Goal: Task Accomplishment & Management: Manage account settings

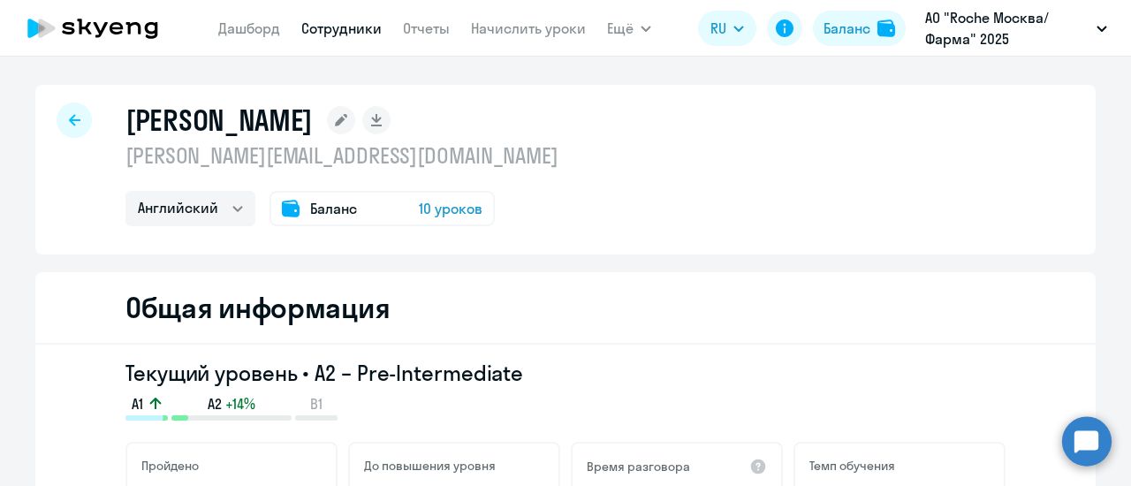
select select "english"
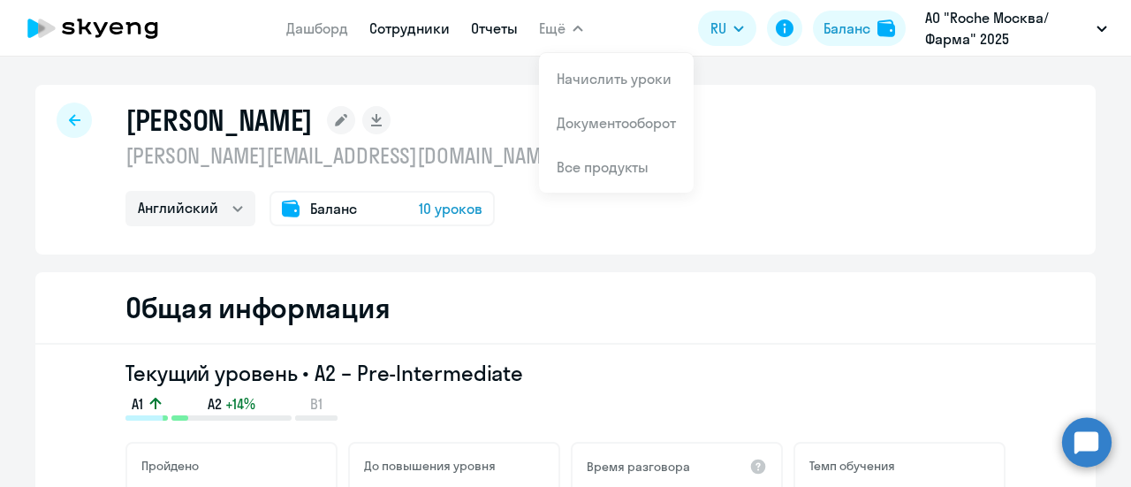
click at [499, 31] on link "Отчеты" at bounding box center [494, 28] width 47 height 18
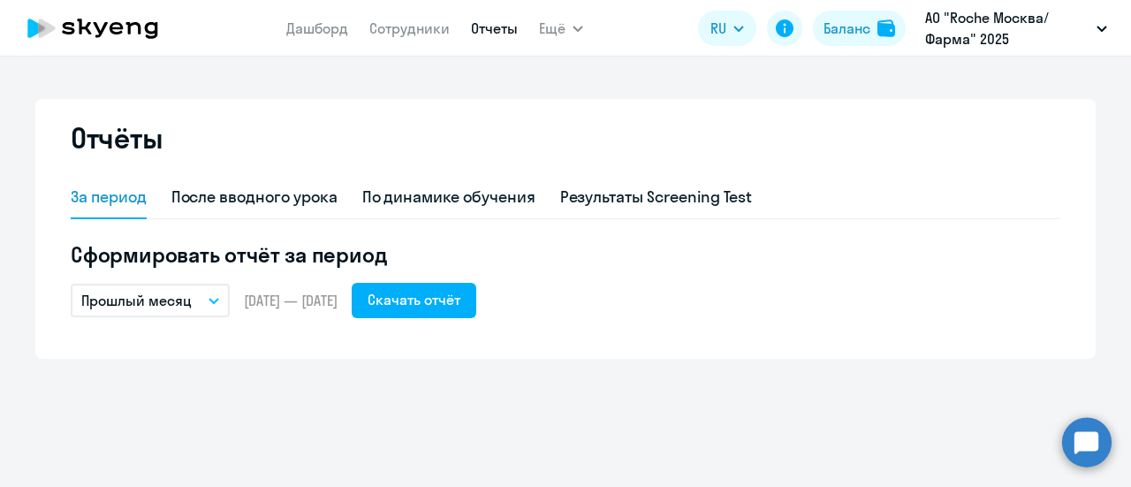
click at [217, 308] on button "Прошлый месяц" at bounding box center [150, 301] width 159 height 34
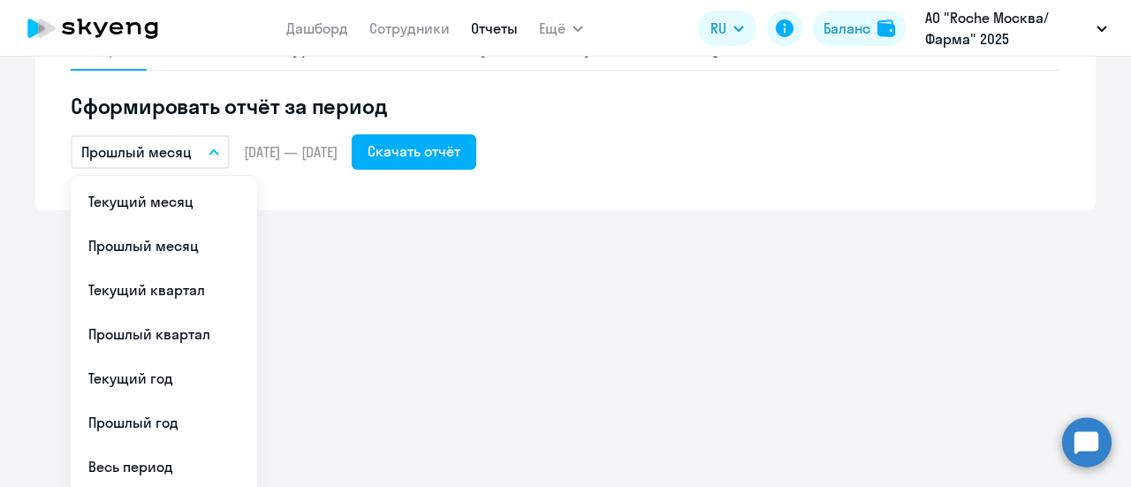
scroll to position [177, 0]
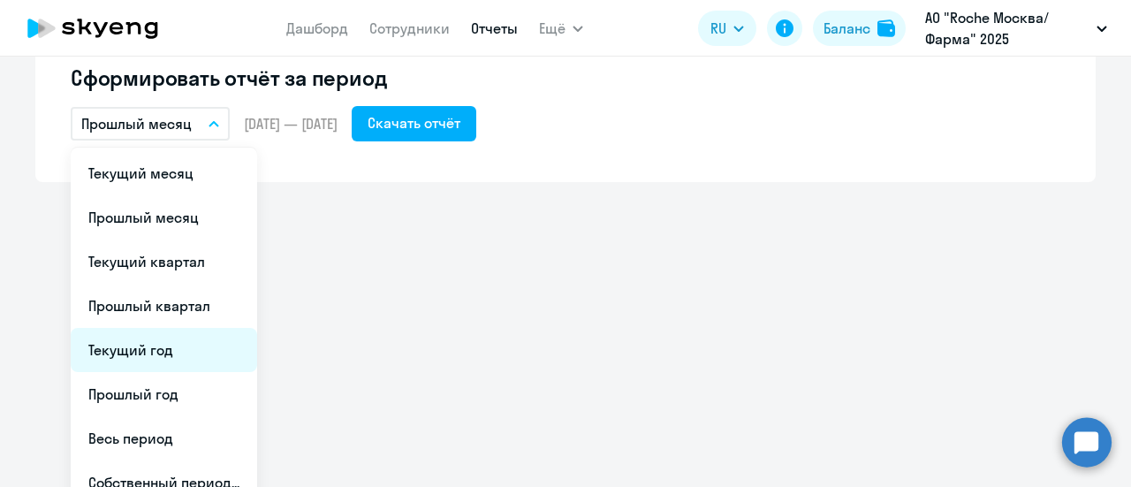
click at [177, 342] on li "Текущий год" at bounding box center [164, 350] width 186 height 44
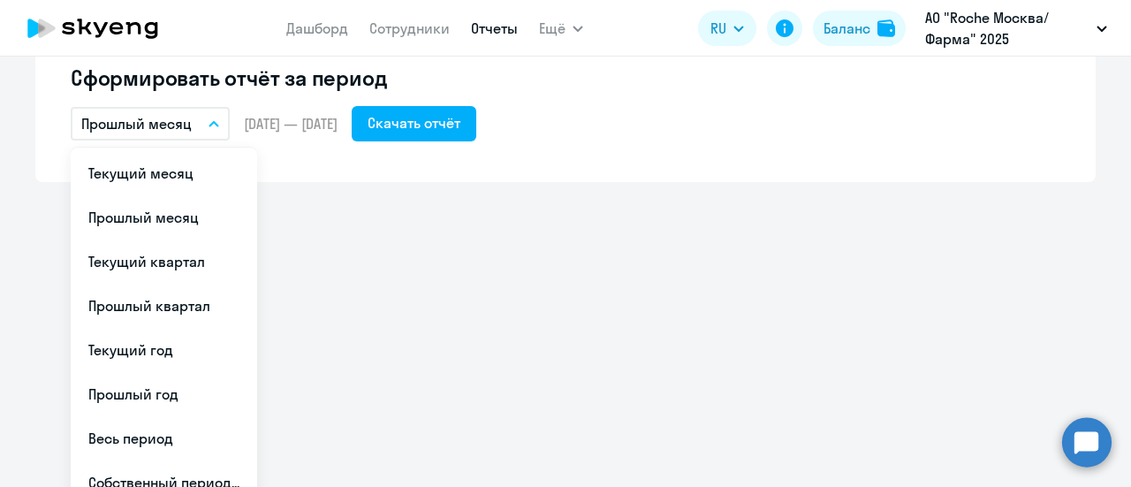
scroll to position [0, 0]
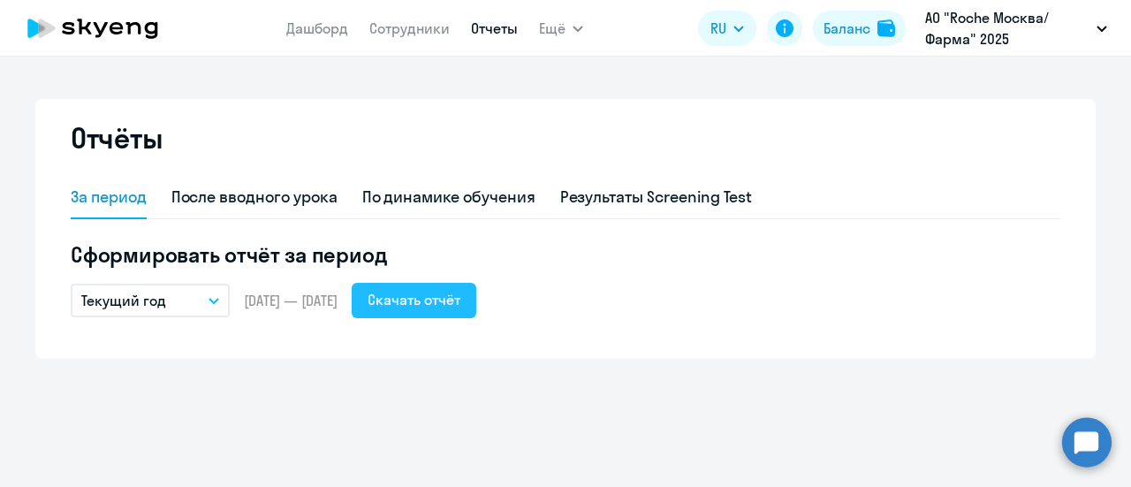
click at [460, 299] on div "Скачать отчёт" at bounding box center [413, 299] width 93 height 21
click at [398, 40] on nav "Дашборд Сотрудники Отчеты" at bounding box center [401, 28] width 231 height 35
click at [404, 26] on link "Сотрудники" at bounding box center [409, 28] width 80 height 18
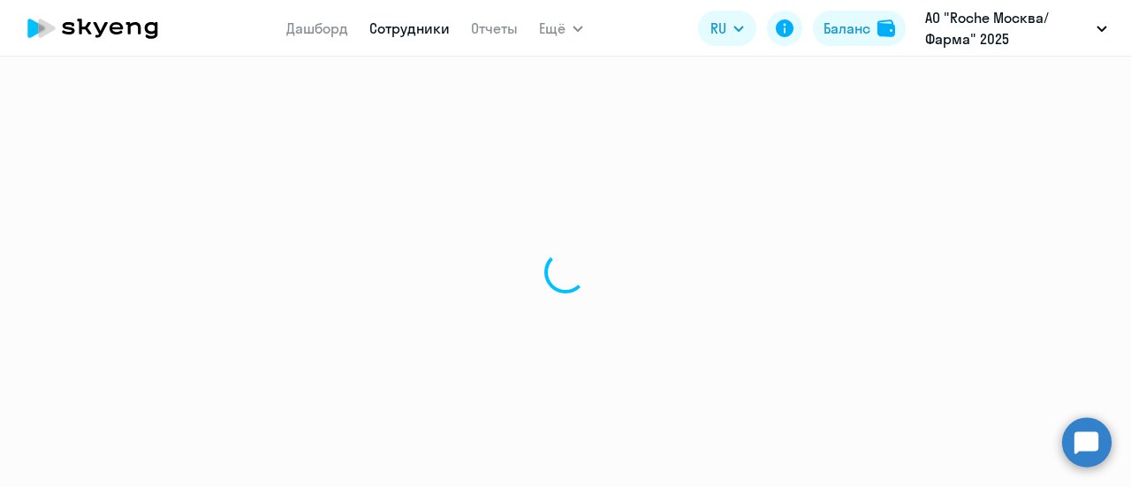
select select "30"
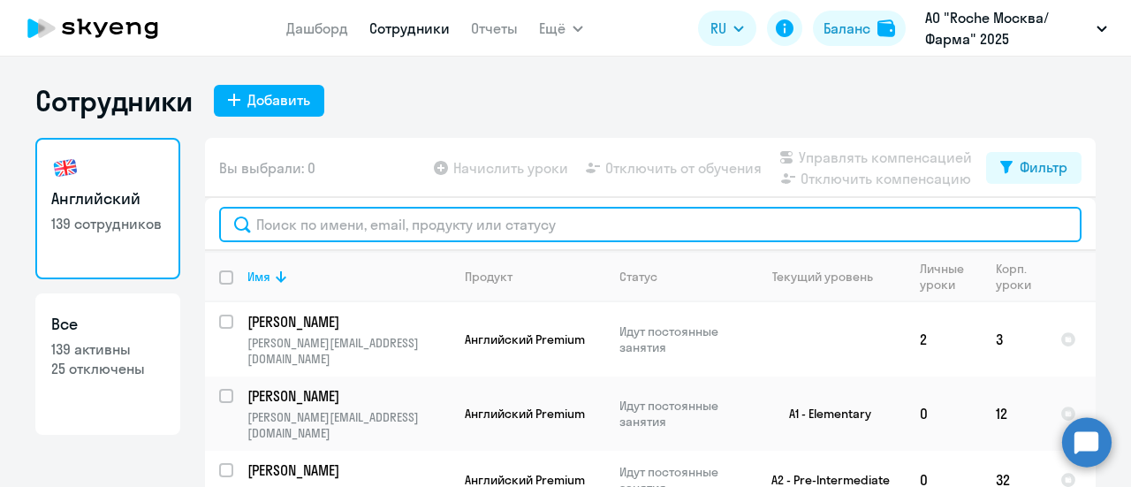
click at [368, 228] on input "text" at bounding box center [650, 224] width 862 height 35
paste input "[PERSON_NAME][EMAIL_ADDRESS][DOMAIN_NAME]"
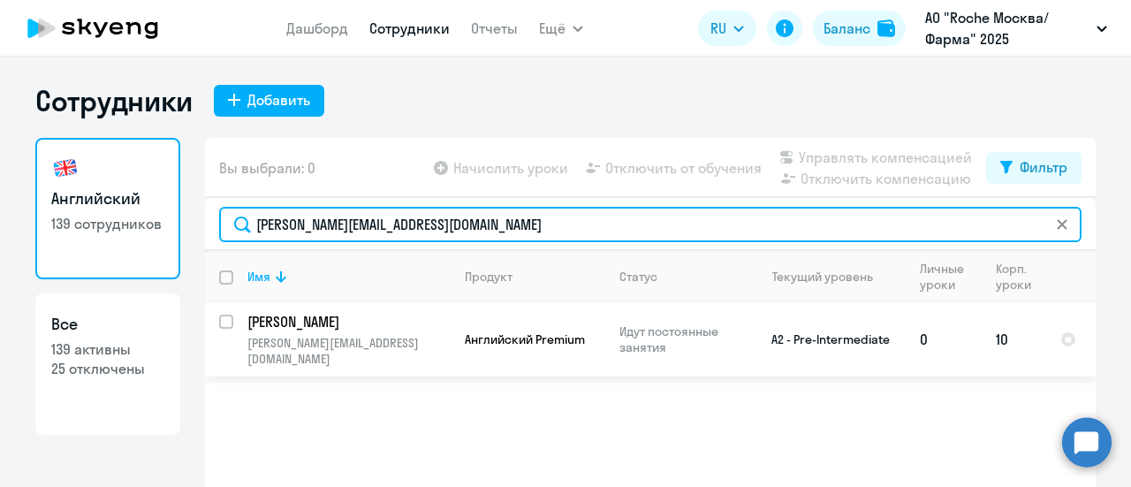
type input "[PERSON_NAME][EMAIL_ADDRESS][DOMAIN_NAME]"
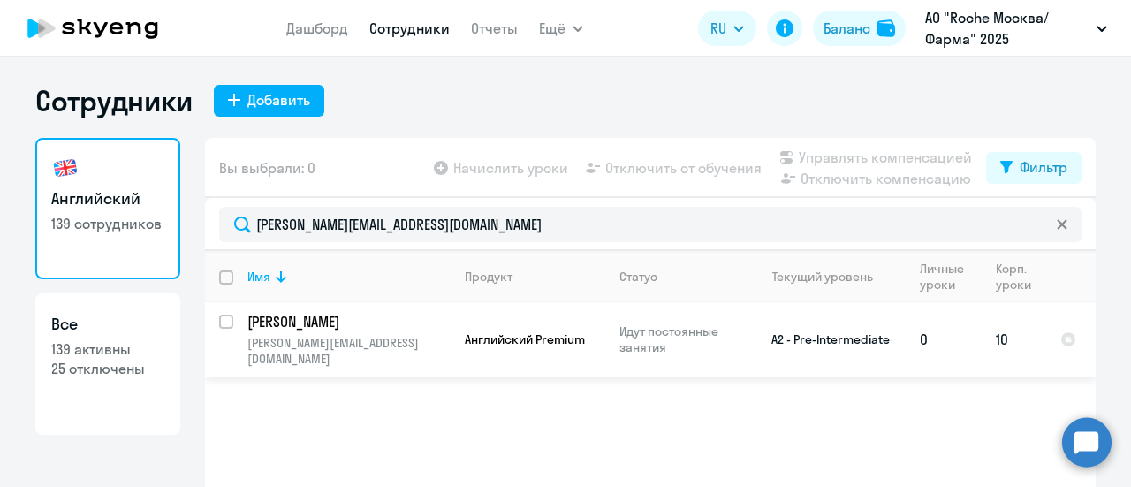
click at [410, 317] on p "[PERSON_NAME]" at bounding box center [347, 321] width 200 height 19
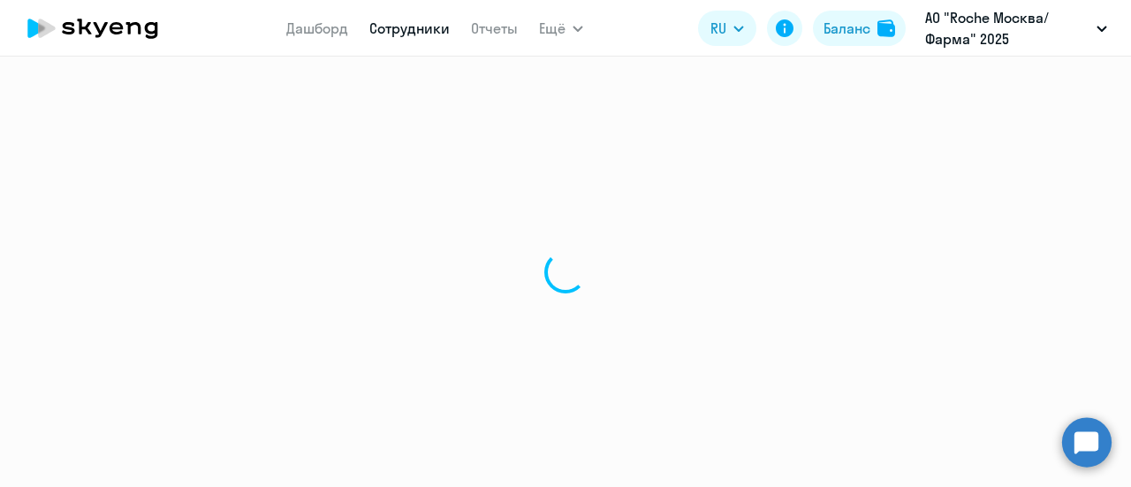
select select "english"
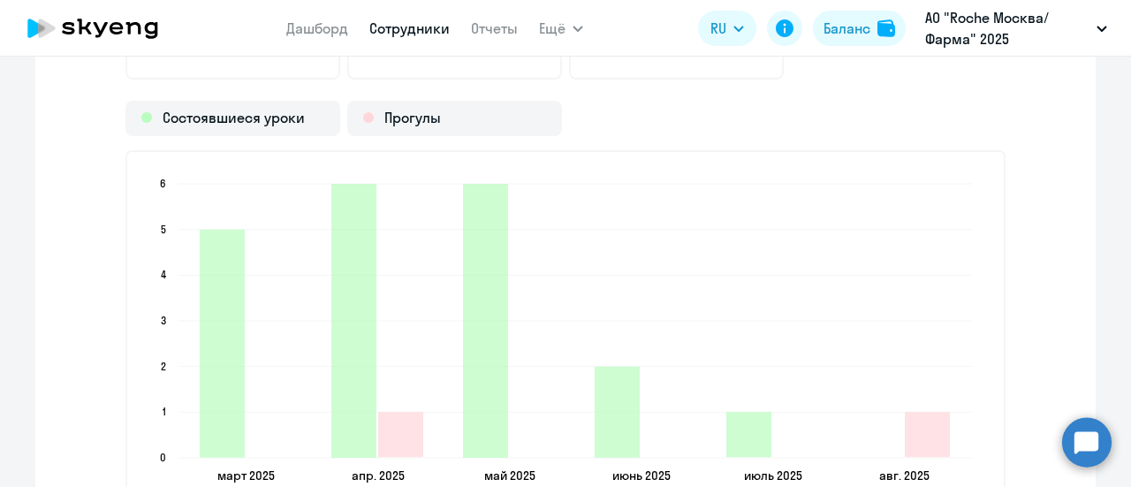
scroll to position [2366, 0]
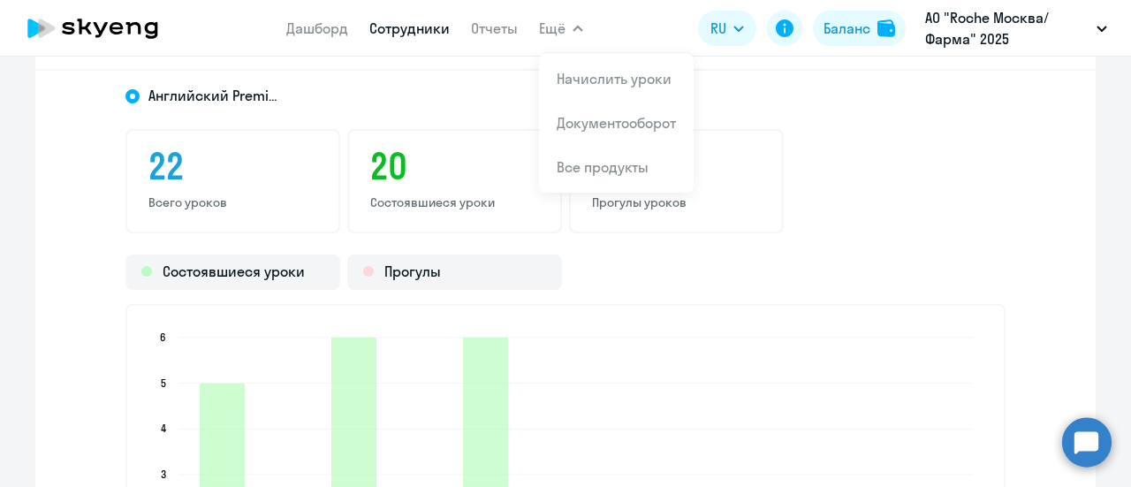
click at [571, 21] on button "Ещё" at bounding box center [561, 28] width 44 height 35
click at [567, 27] on button "Ещё" at bounding box center [561, 28] width 44 height 35
click at [578, 78] on link "Начислить уроки" at bounding box center [614, 79] width 115 height 18
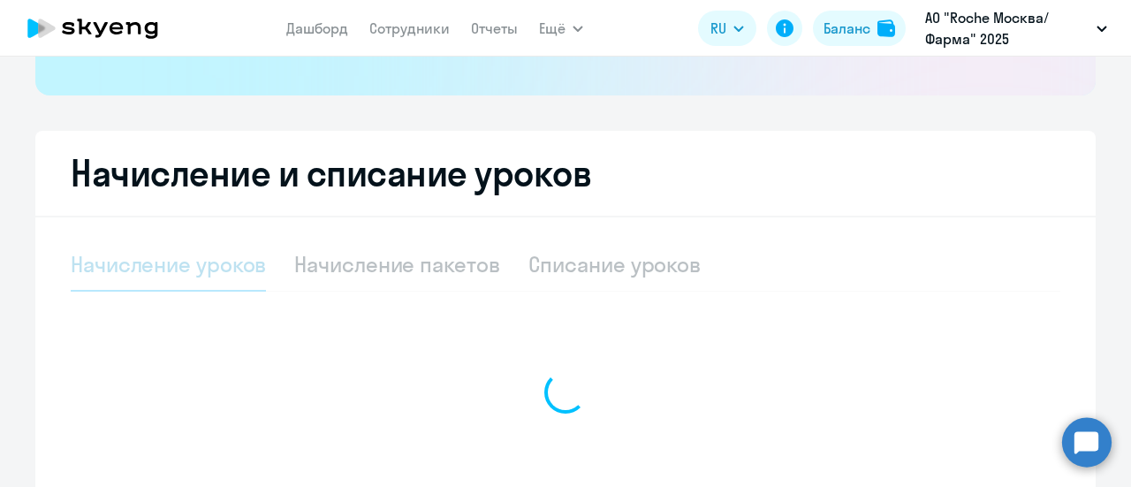
scroll to position [557, 0]
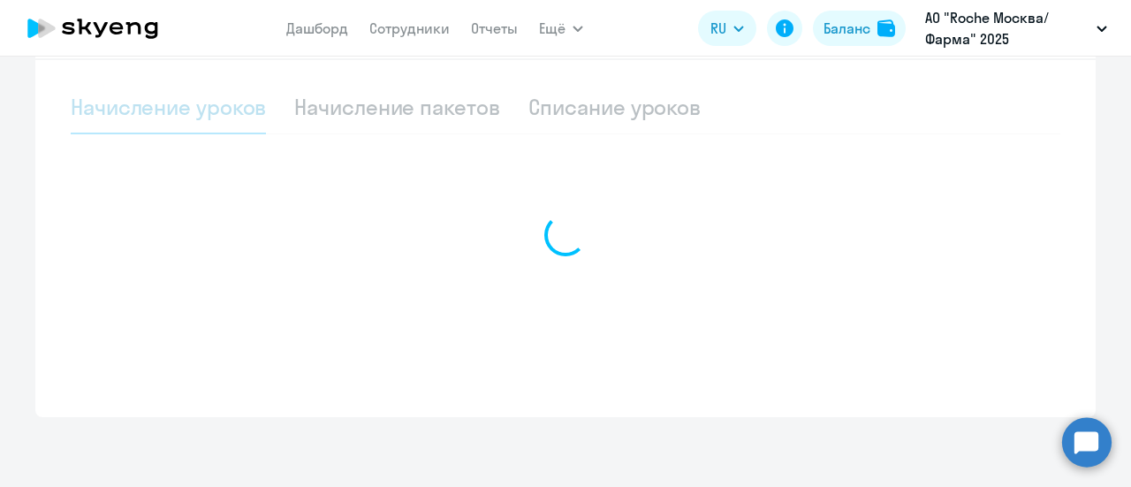
select select "10"
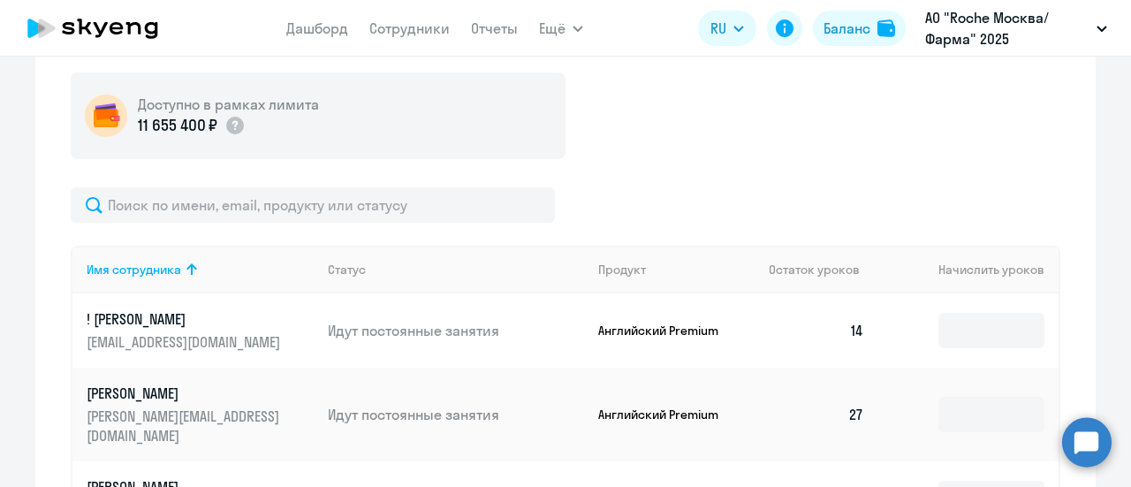
scroll to position [733, 0]
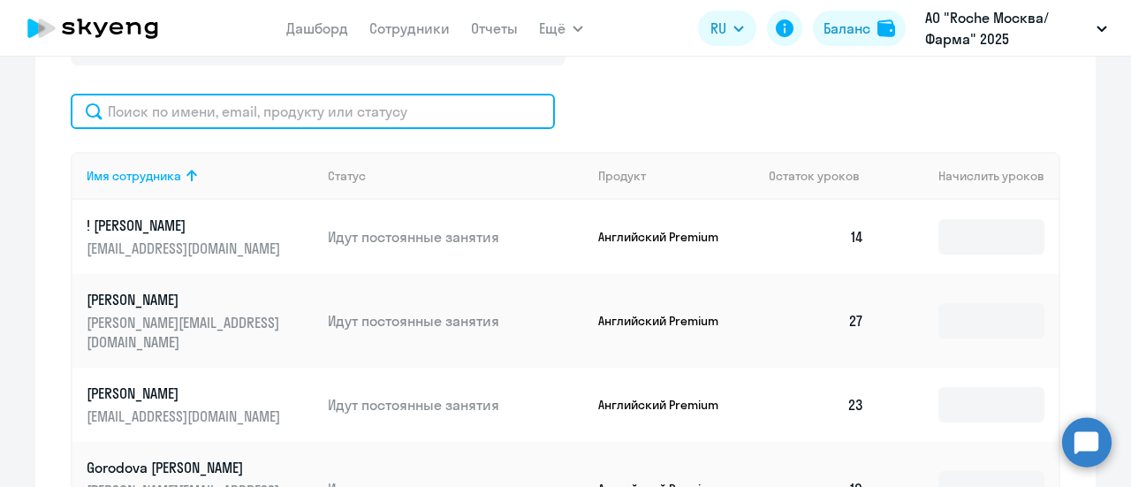
click at [237, 121] on input "text" at bounding box center [313, 111] width 484 height 35
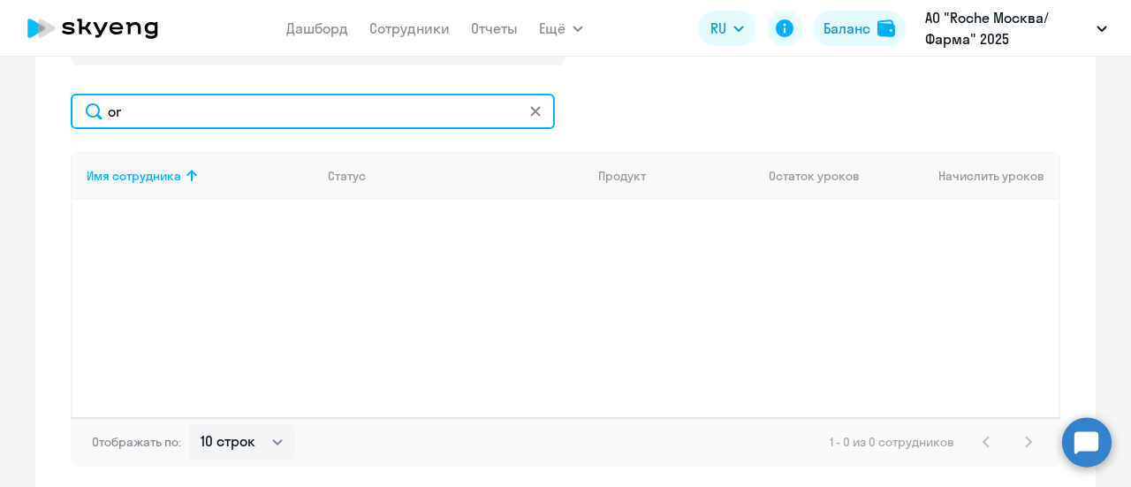
type input "o"
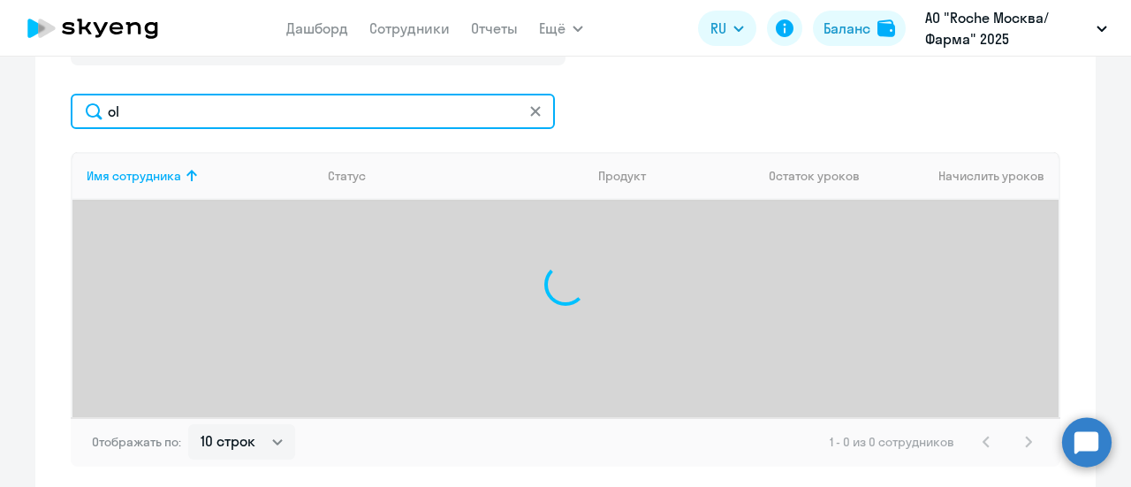
type input "o"
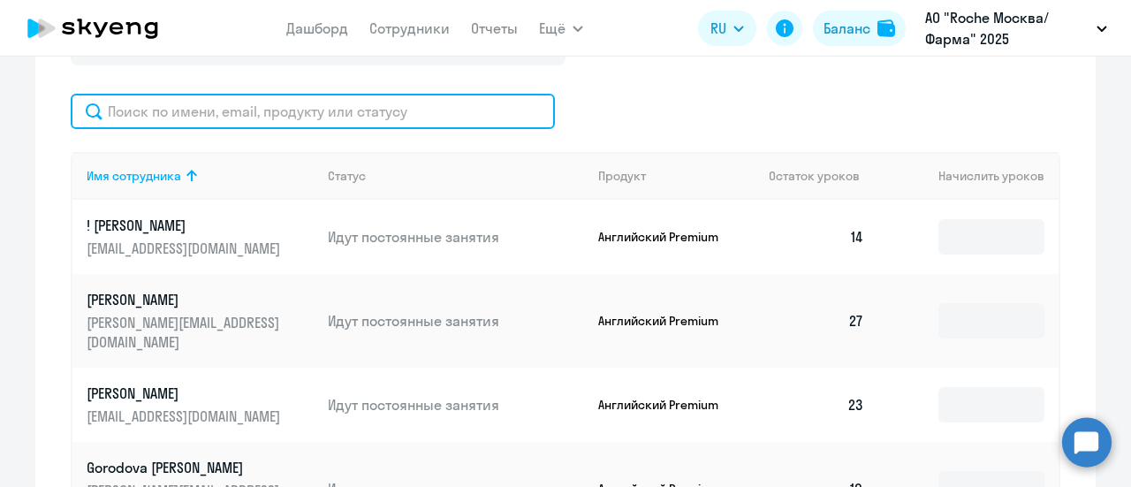
click at [295, 115] on input "text" at bounding box center [313, 111] width 484 height 35
paste input "[PERSON_NAME][EMAIL_ADDRESS][DOMAIN_NAME]"
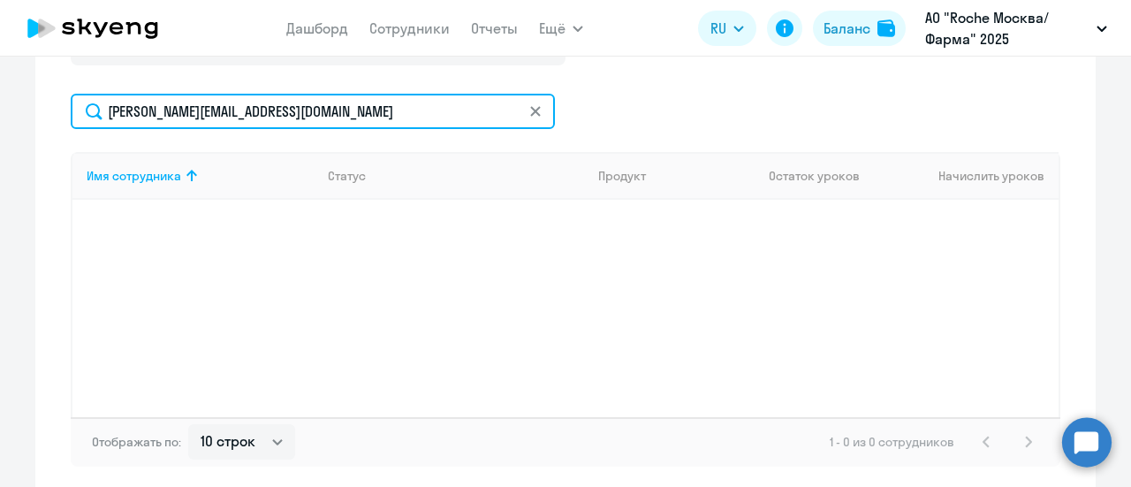
type input "[PERSON_NAME][EMAIL_ADDRESS][DOMAIN_NAME]"
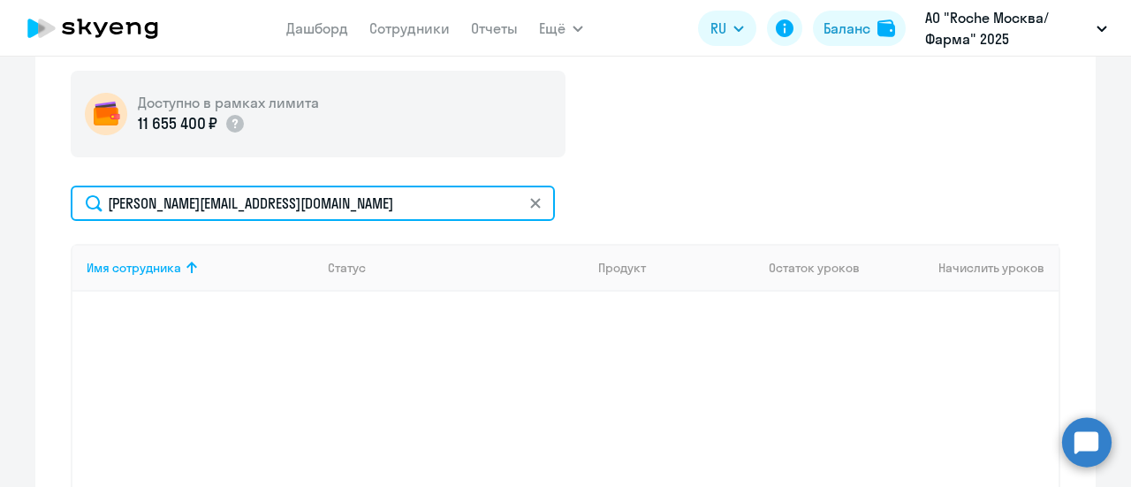
scroll to position [634, 0]
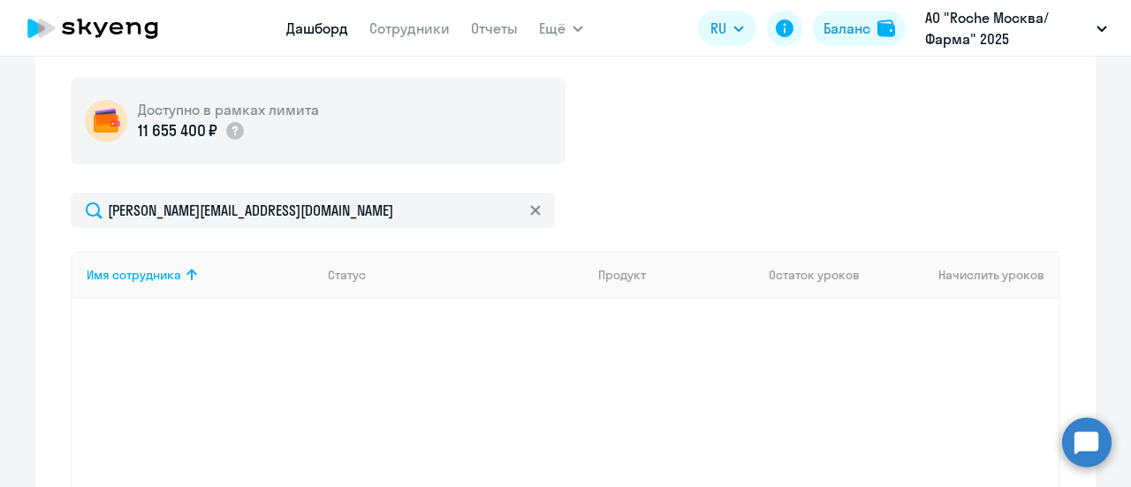
click at [315, 27] on link "Дашборд" at bounding box center [317, 28] width 62 height 18
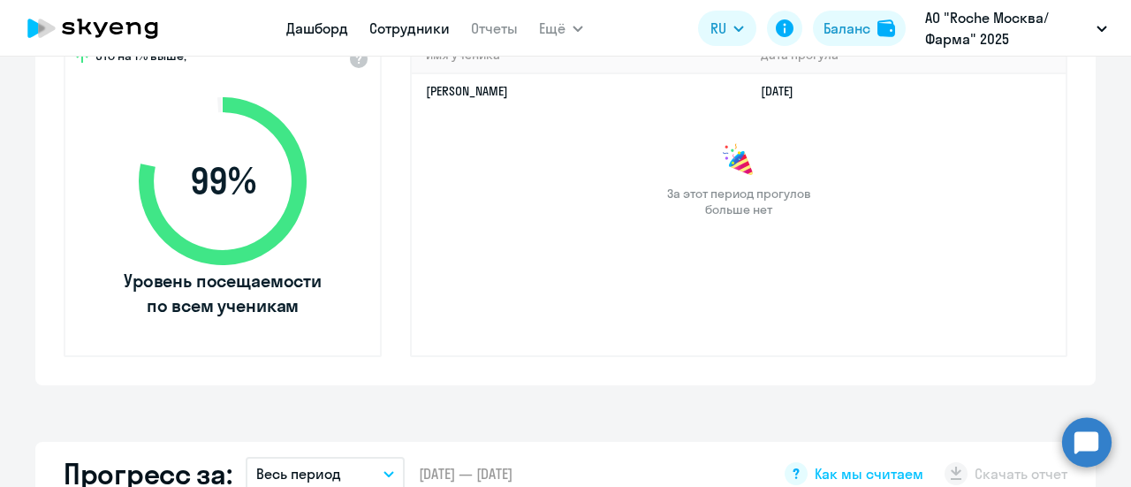
click at [394, 27] on link "Сотрудники" at bounding box center [409, 28] width 80 height 18
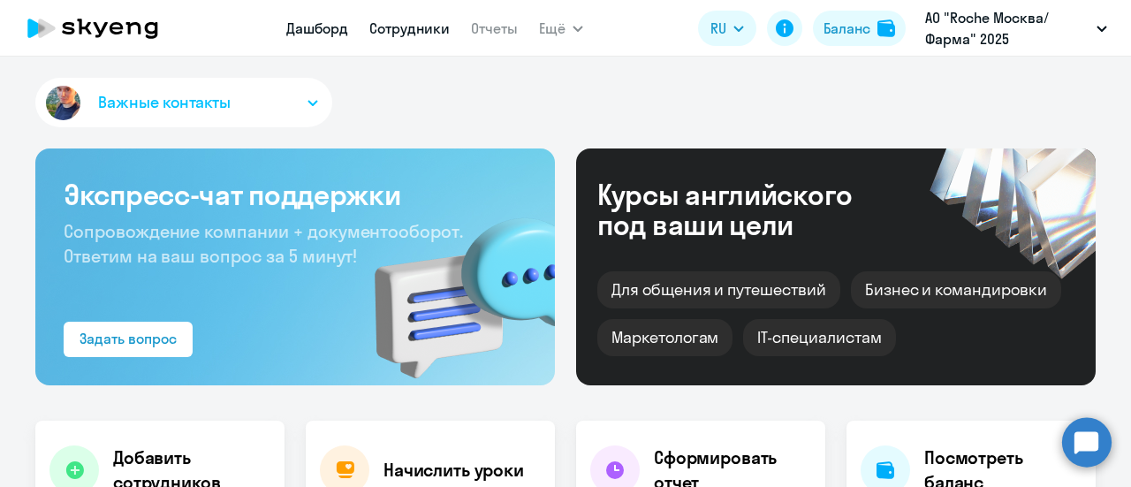
select select "30"
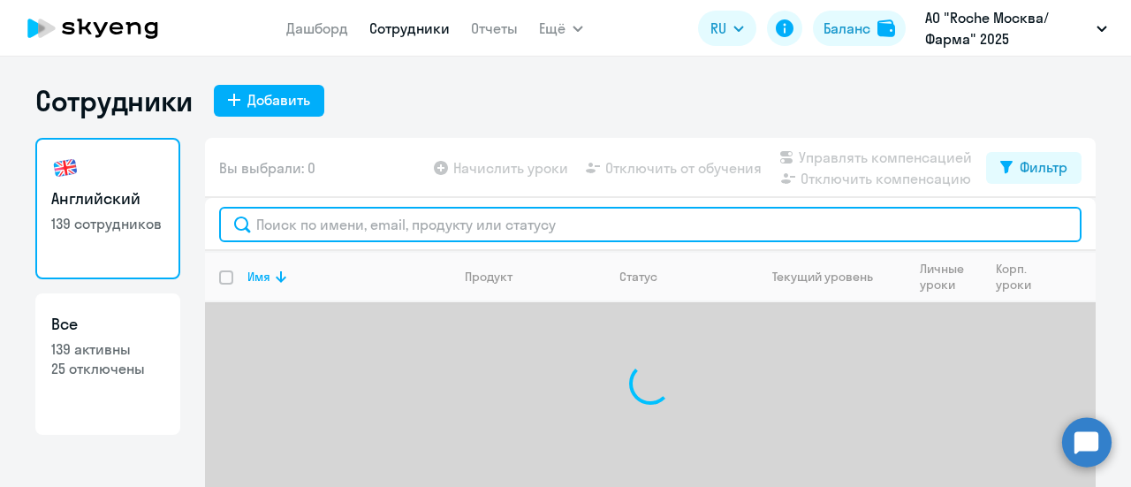
click at [364, 218] on input "text" at bounding box center [650, 224] width 862 height 35
paste input "[PERSON_NAME][EMAIL_ADDRESS][DOMAIN_NAME]"
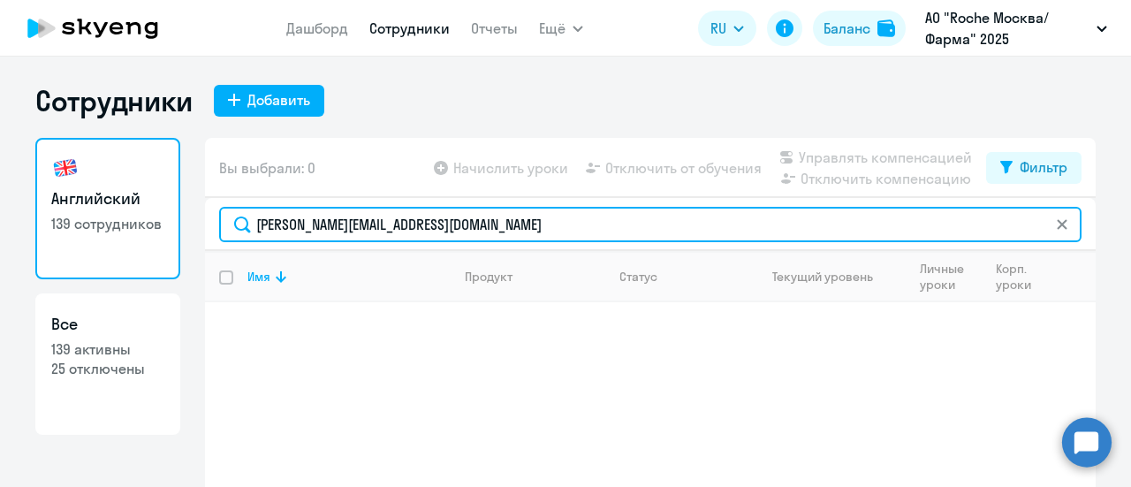
type input "[PERSON_NAME][EMAIL_ADDRESS][DOMAIN_NAME]"
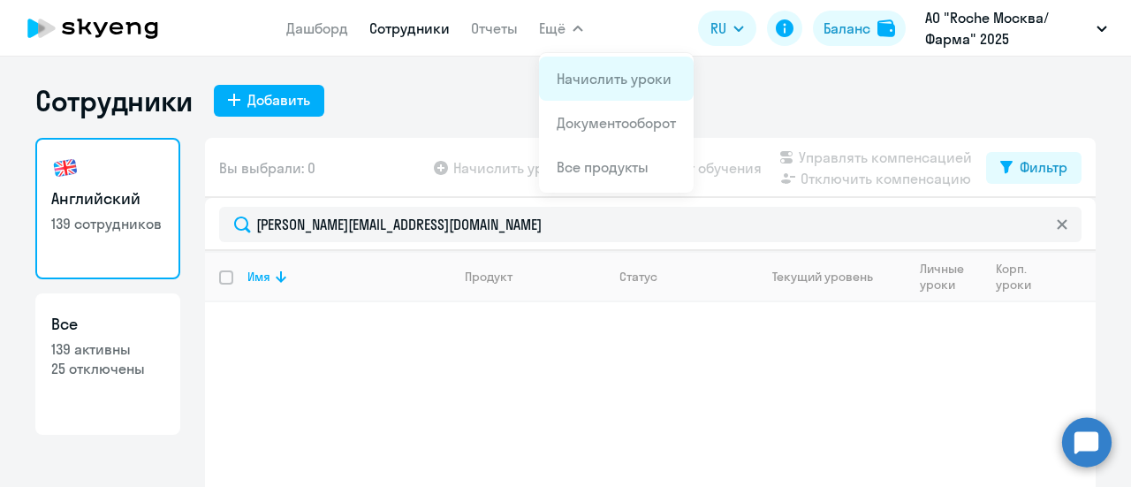
click at [591, 84] on link "Начислить уроки" at bounding box center [614, 79] width 115 height 18
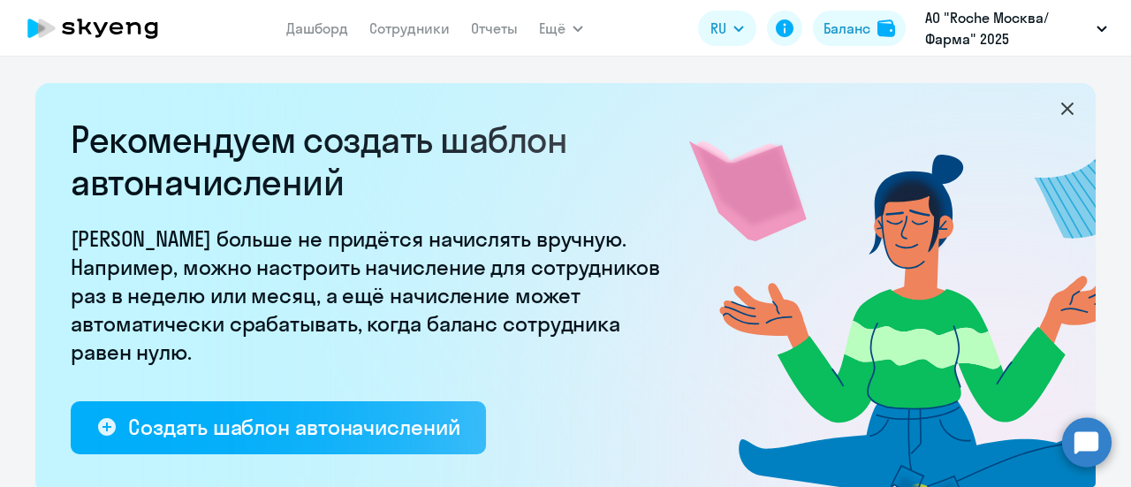
select select "10"
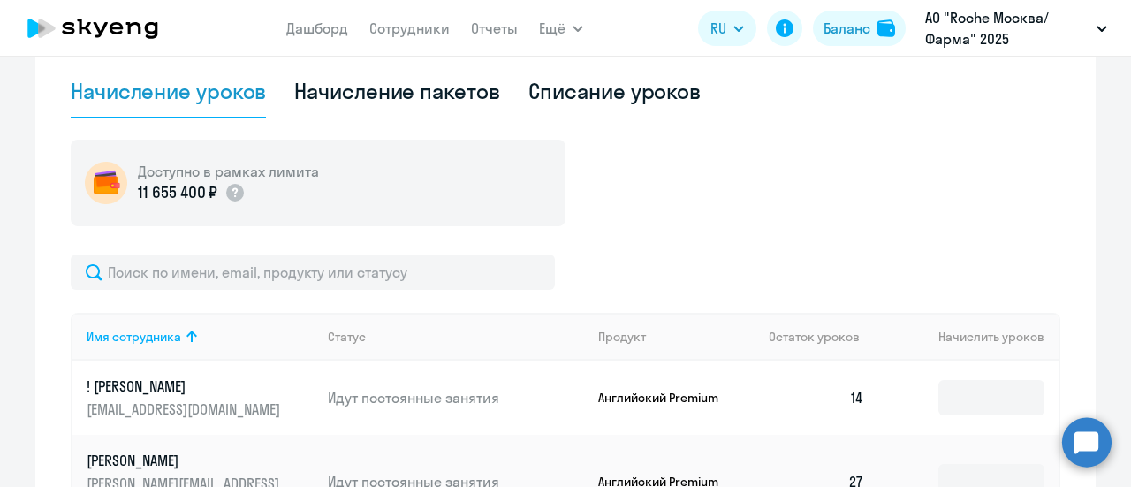
scroll to position [707, 0]
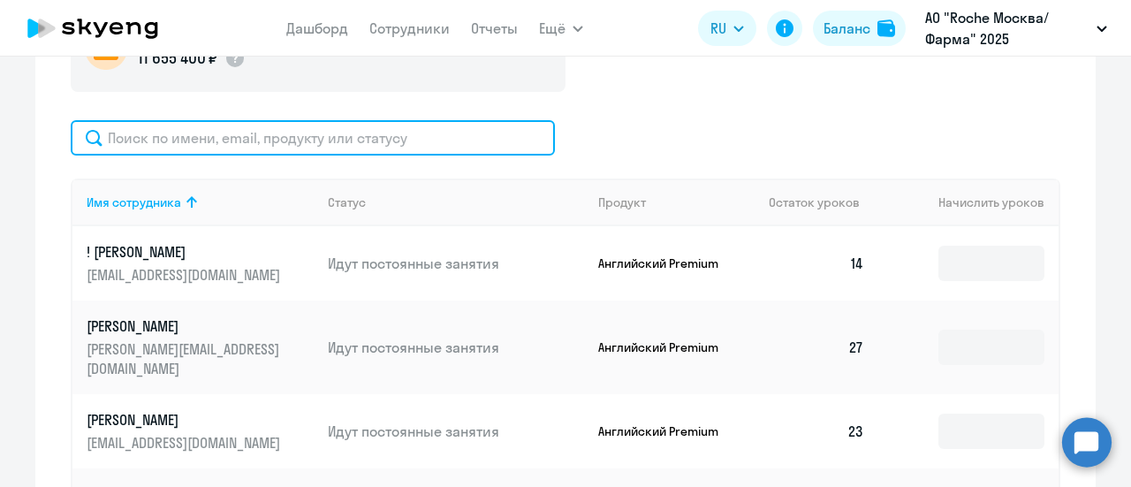
click at [234, 140] on input "text" at bounding box center [313, 137] width 484 height 35
paste input "[EMAIL_ADDRESS][DOMAIN_NAME]"
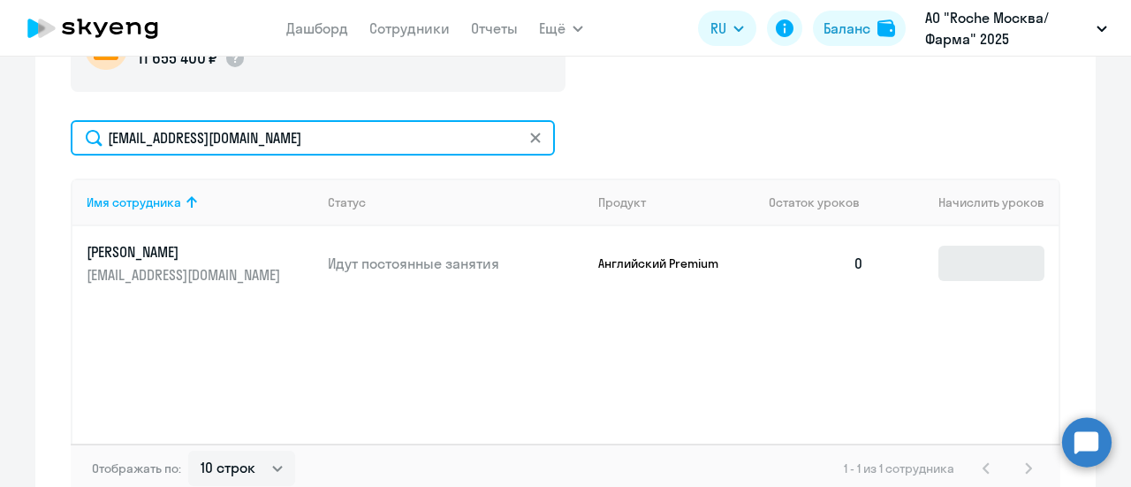
type input "[EMAIL_ADDRESS][DOMAIN_NAME]"
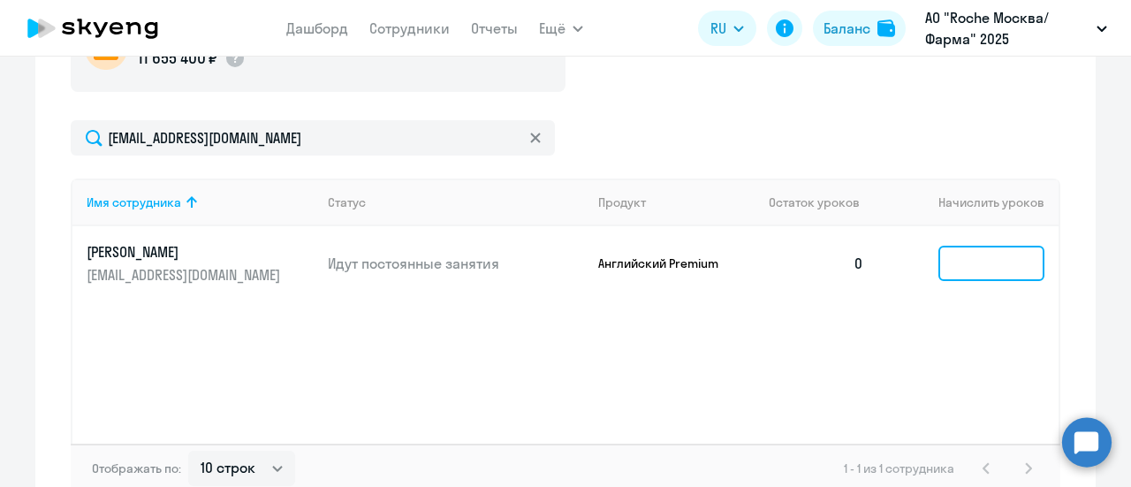
click at [984, 255] on input at bounding box center [991, 263] width 106 height 35
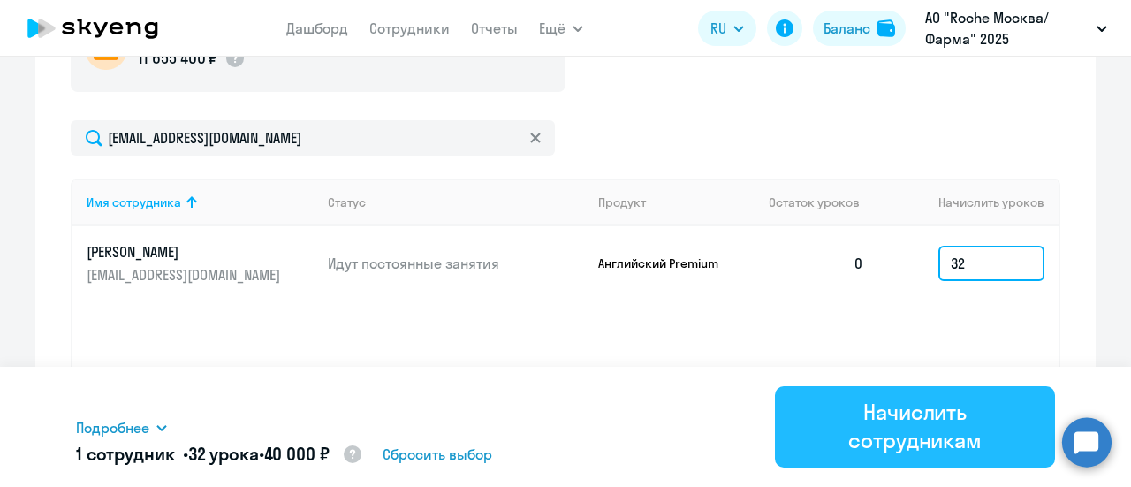
type input "32"
click at [927, 421] on div "Начислить сотрудникам" at bounding box center [914, 426] width 231 height 57
